Goal: Information Seeking & Learning: Check status

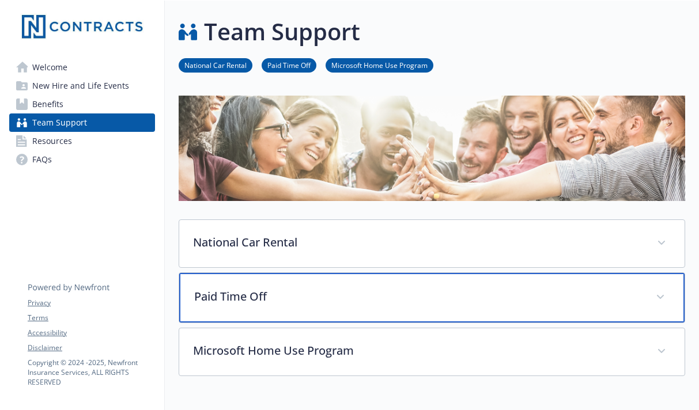
click at [323, 315] on div "Paid Time Off" at bounding box center [432, 298] width 506 height 50
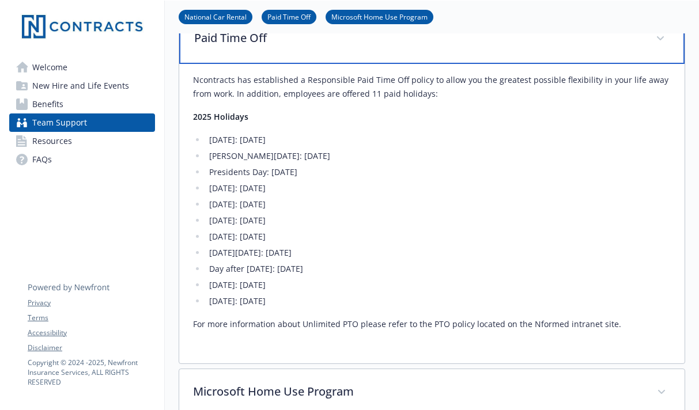
scroll to position [260, 0]
